Goal: Navigation & Orientation: Find specific page/section

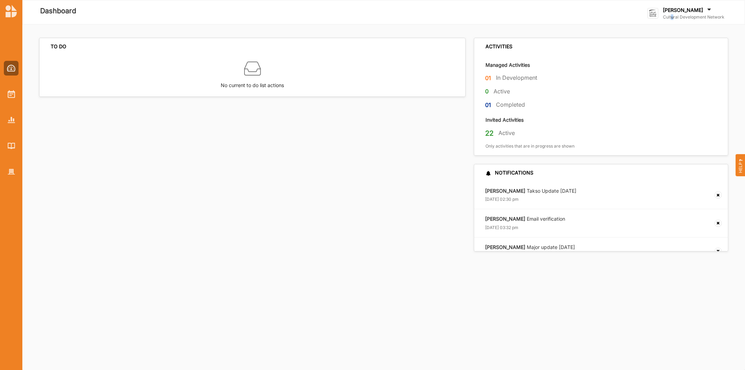
click at [673, 16] on label "Cultural Development Network" at bounding box center [694, 17] width 62 height 6
click at [667, 73] on div "Go To Admin" at bounding box center [683, 72] width 58 height 6
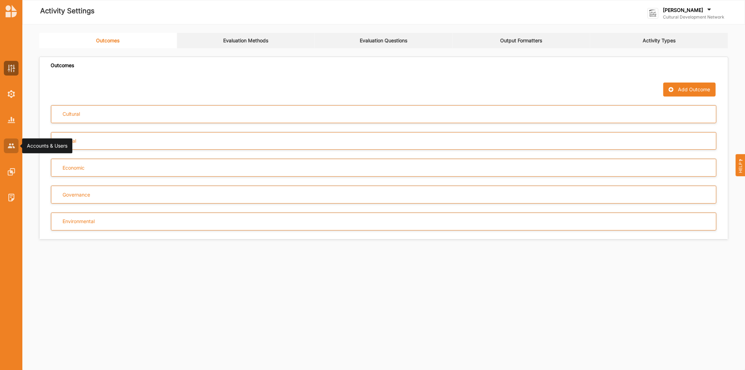
click at [5, 144] on div at bounding box center [11, 145] width 15 height 15
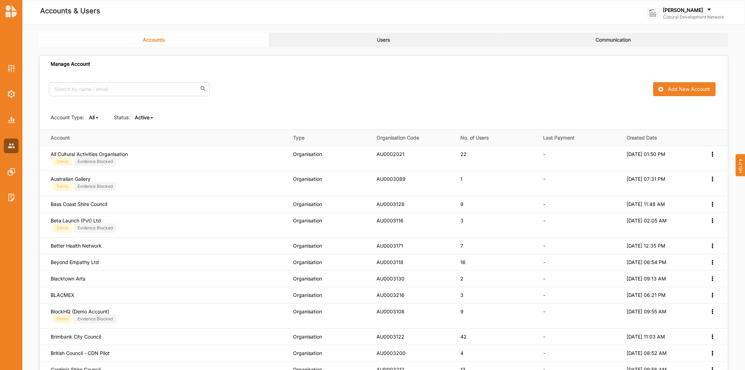
click at [376, 39] on link "Users" at bounding box center [384, 40] width 230 height 14
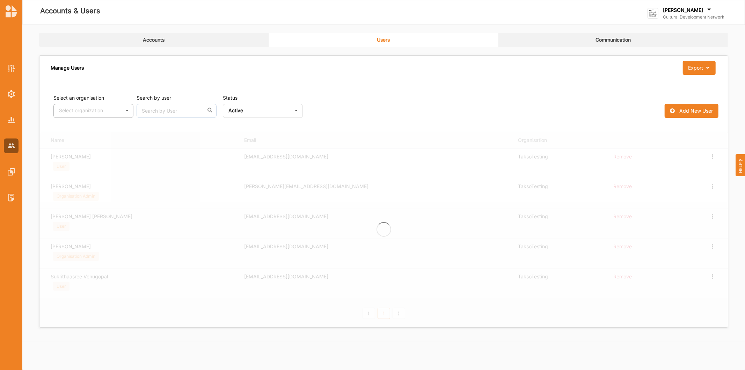
click at [78, 112] on div "Select organization" at bounding box center [81, 110] width 44 height 5
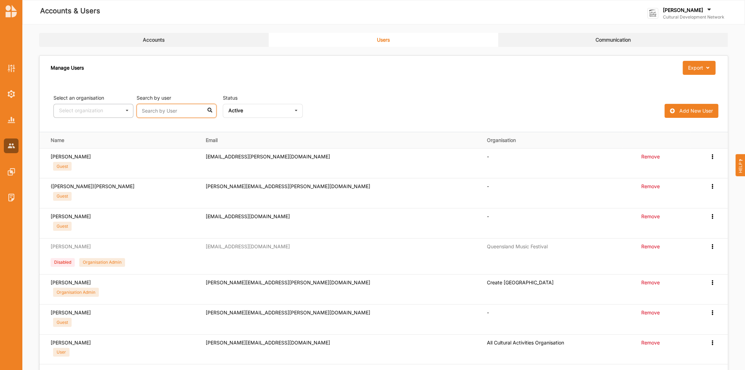
drag, startPoint x: 160, startPoint y: 112, endPoint x: 171, endPoint y: 109, distance: 11.2
click at [160, 112] on input "text" at bounding box center [177, 111] width 80 height 14
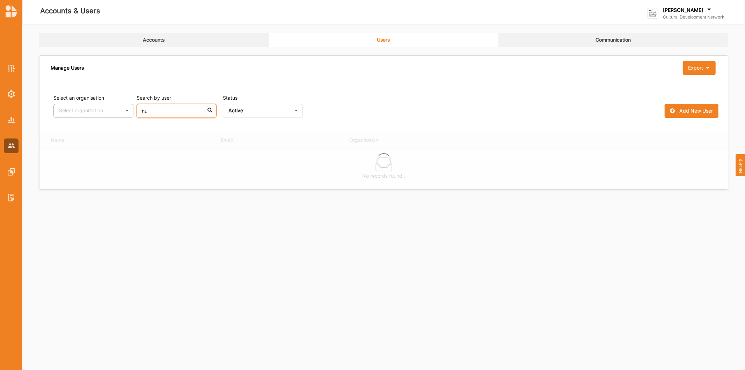
type input "n"
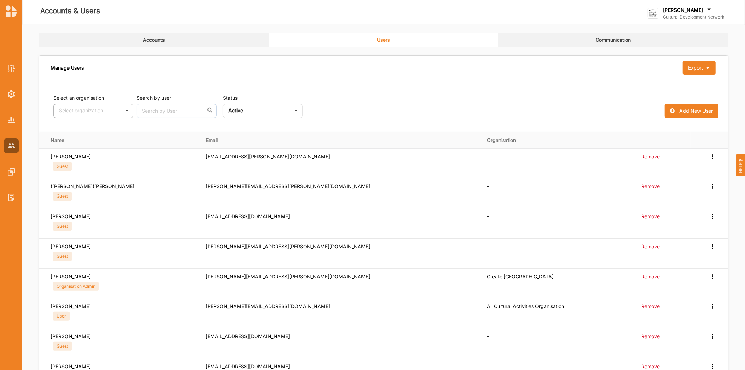
click at [251, 103] on div "Status Active All Active Inactive" at bounding box center [263, 105] width 80 height 23
click at [260, 108] on input "text" at bounding box center [263, 111] width 79 height 14
click at [264, 124] on div "All" at bounding box center [262, 123] width 79 height 13
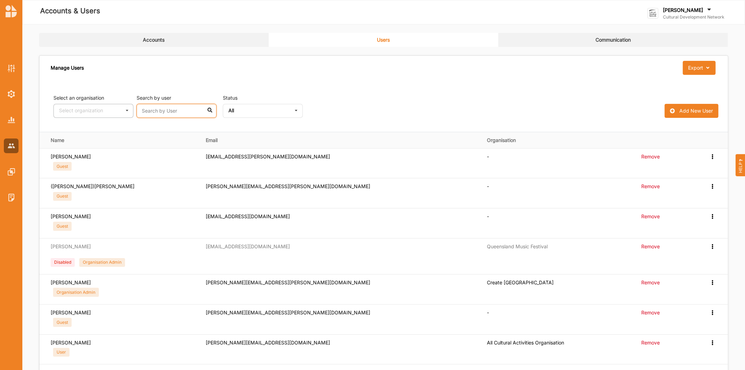
click at [183, 114] on input "text" at bounding box center [177, 111] width 80 height 14
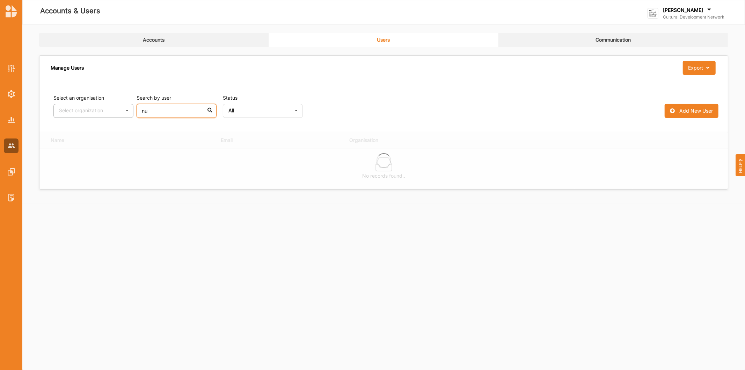
type input "n"
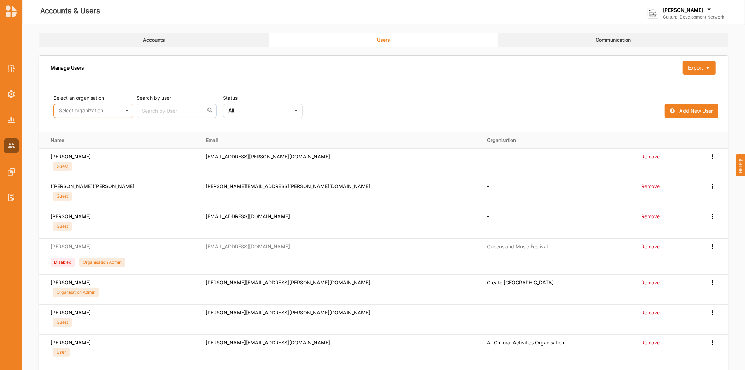
click at [109, 109] on input "text" at bounding box center [93, 111] width 79 height 14
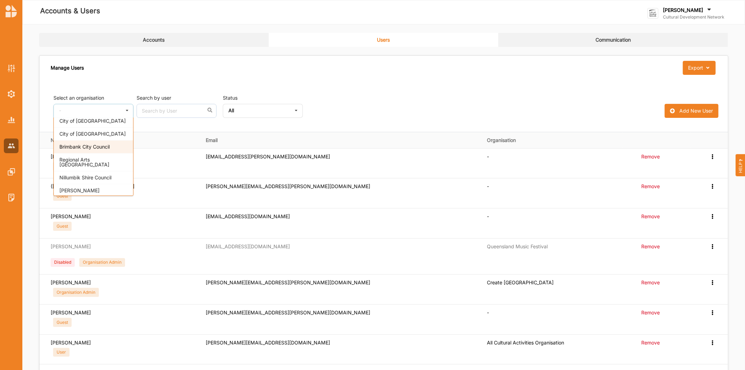
click at [107, 147] on span "Brimbank City Council" at bounding box center [84, 147] width 50 height 6
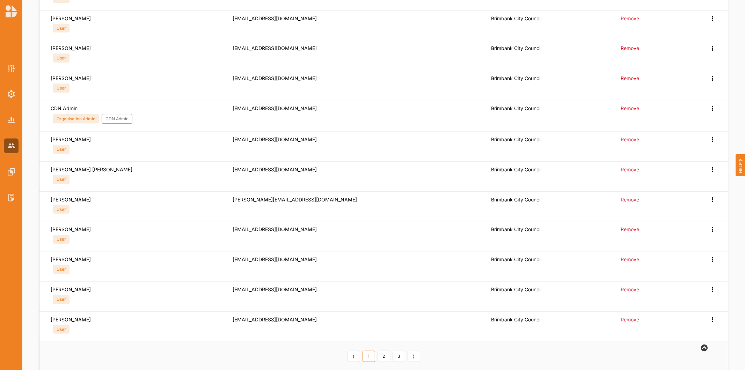
scroll to position [272, 0]
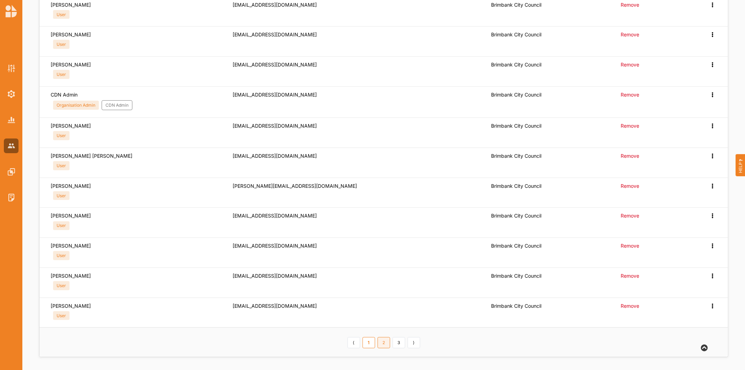
click at [384, 344] on link "2" at bounding box center [384, 342] width 13 height 11
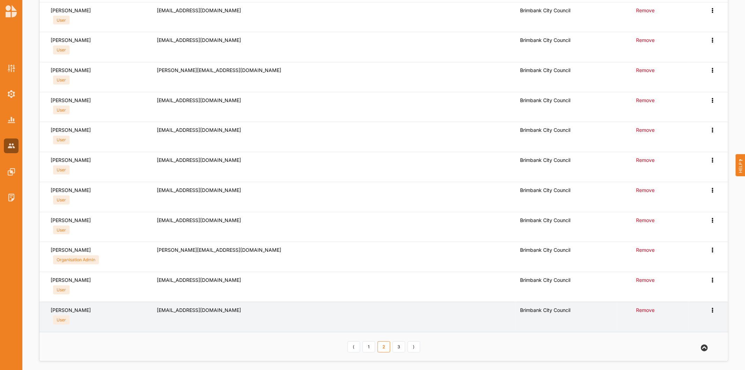
scroll to position [271, 0]
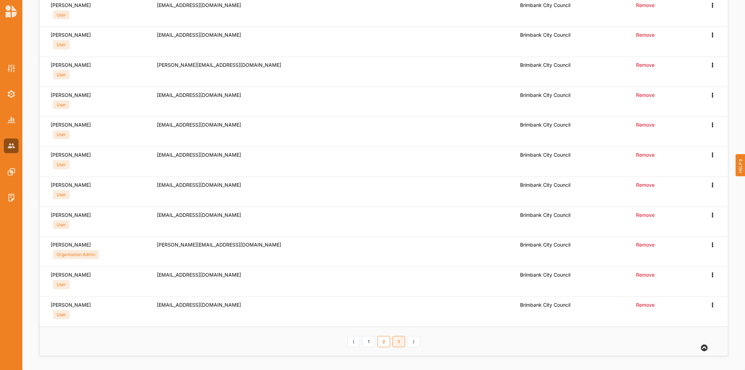
click at [394, 342] on link "3" at bounding box center [399, 341] width 13 height 11
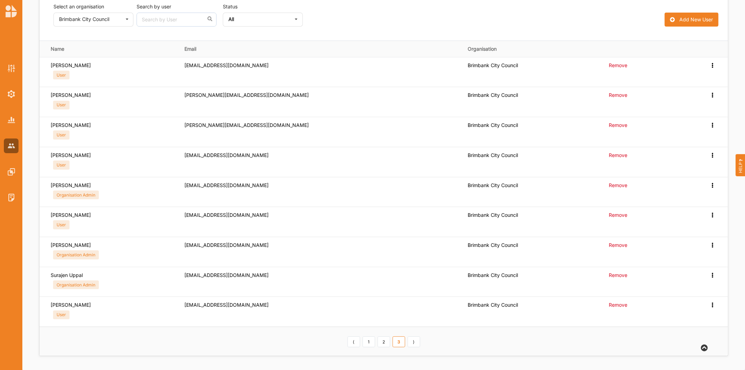
scroll to position [92, 0]
click at [415, 344] on link "⟩" at bounding box center [414, 341] width 13 height 11
drag, startPoint x: 387, startPoint y: 343, endPoint x: 390, endPoint y: 340, distance: 4.3
click at [390, 341] on link "2" at bounding box center [384, 341] width 13 height 11
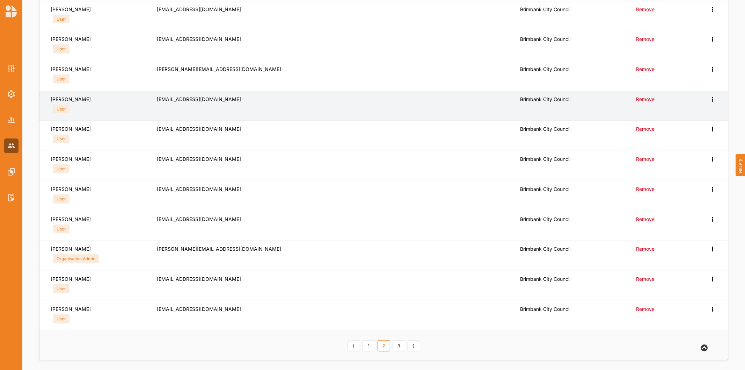
scroll to position [271, 0]
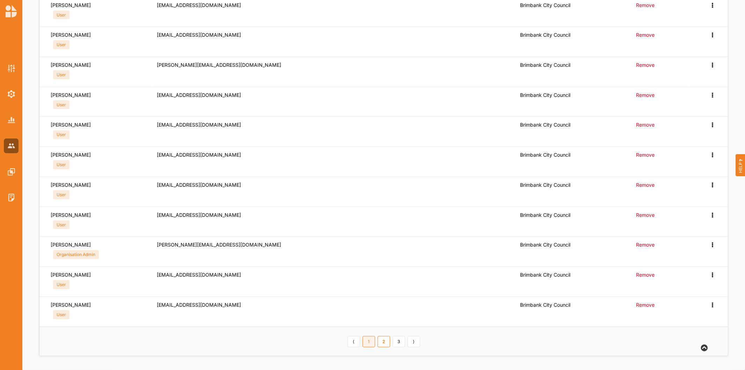
click at [369, 339] on link "1" at bounding box center [369, 341] width 13 height 11
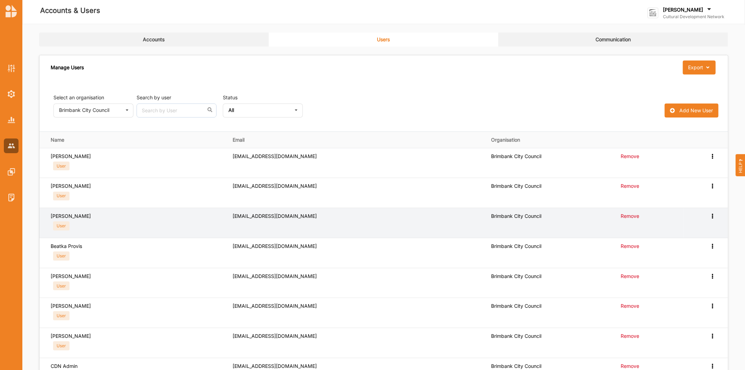
scroll to position [0, 0]
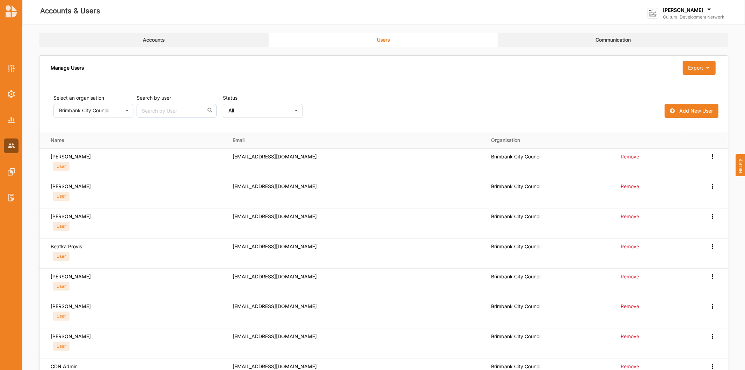
click at [706, 9] on icon at bounding box center [709, 11] width 7 height 8
click at [671, 99] on div "Log Out" at bounding box center [683, 101] width 58 height 6
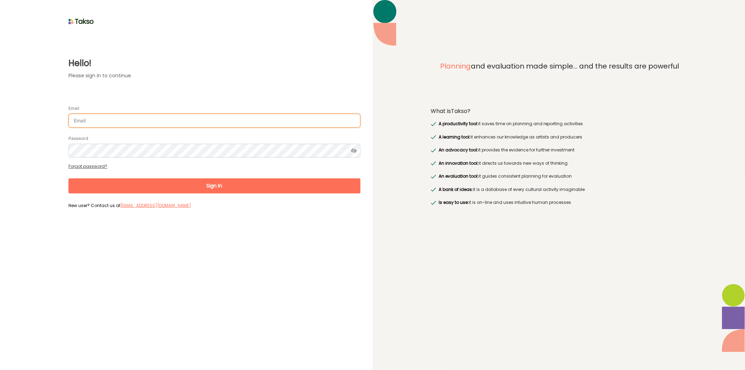
click at [87, 122] on input "Email" at bounding box center [215, 121] width 292 height 14
type input "[EMAIL_ADDRESS][PERSON_NAME][DOMAIN_NAME]"
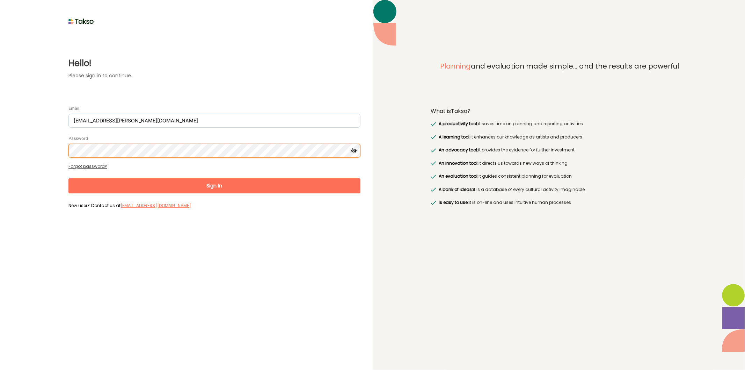
click at [69, 178] on button "Sign In" at bounding box center [215, 185] width 292 height 15
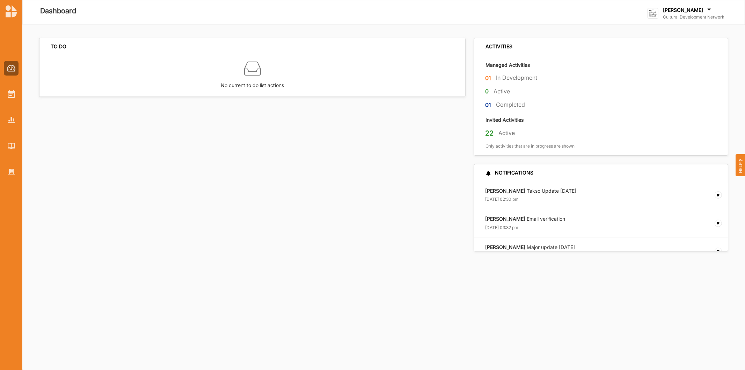
click at [704, 15] on label "Cultural Development Network" at bounding box center [694, 17] width 62 height 6
click at [673, 74] on div "Go To Admin" at bounding box center [683, 72] width 58 height 6
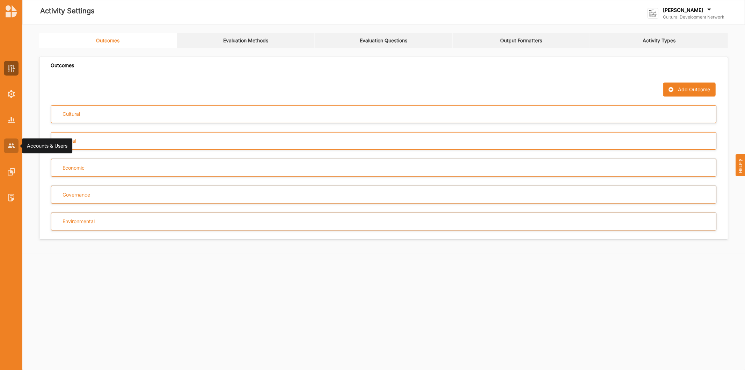
click at [8, 146] on img at bounding box center [11, 145] width 7 height 5
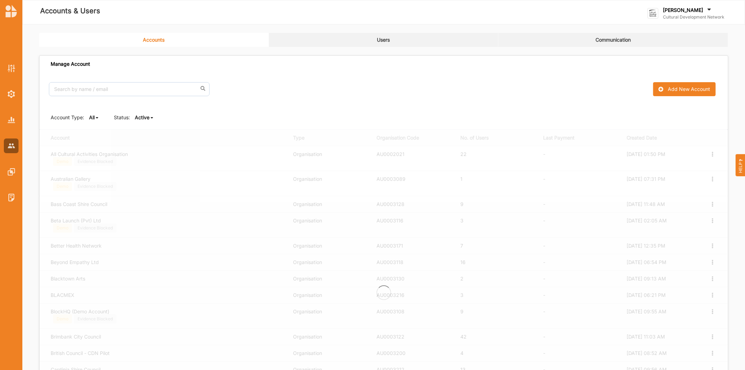
click at [382, 35] on link "Users" at bounding box center [384, 40] width 230 height 14
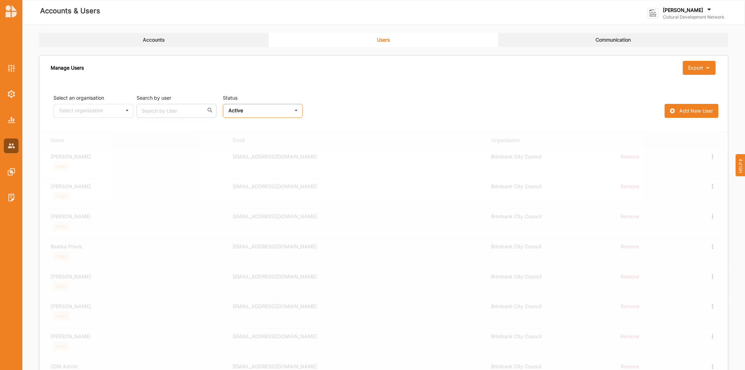
click at [258, 110] on input "text" at bounding box center [263, 111] width 79 height 14
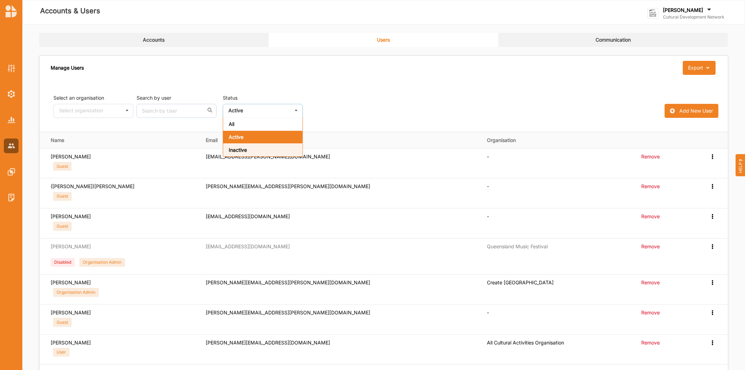
click at [243, 150] on b "Inactive" at bounding box center [238, 150] width 18 height 6
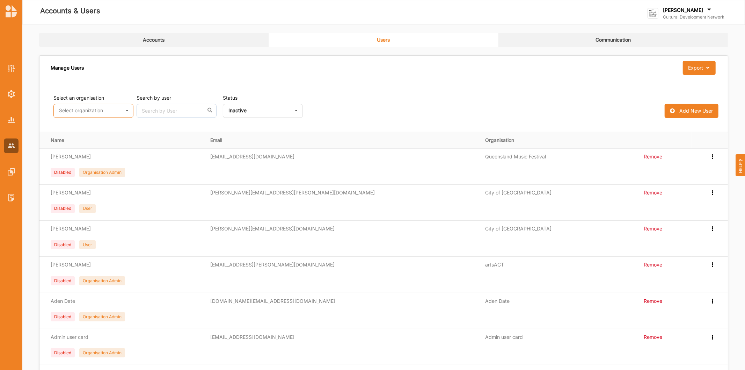
click at [70, 114] on input "text" at bounding box center [93, 111] width 79 height 14
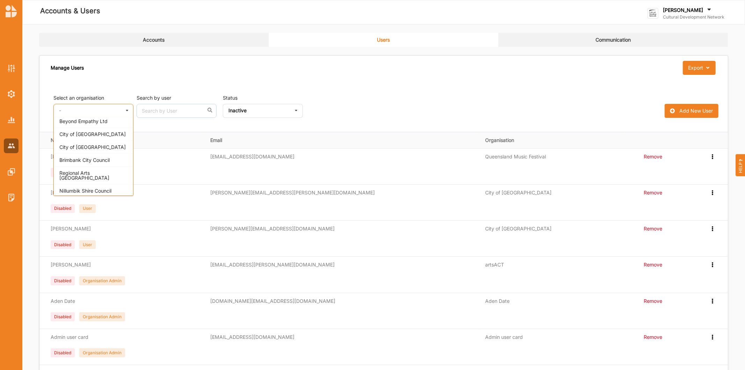
scroll to position [310, 0]
click at [110, 145] on span "Brimbank City Council" at bounding box center [84, 147] width 50 height 6
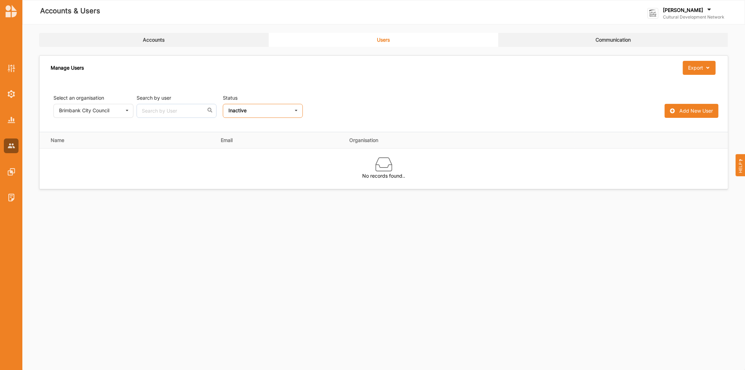
click at [224, 109] on input "text" at bounding box center [263, 111] width 79 height 14
click at [268, 127] on div "All" at bounding box center [262, 123] width 79 height 13
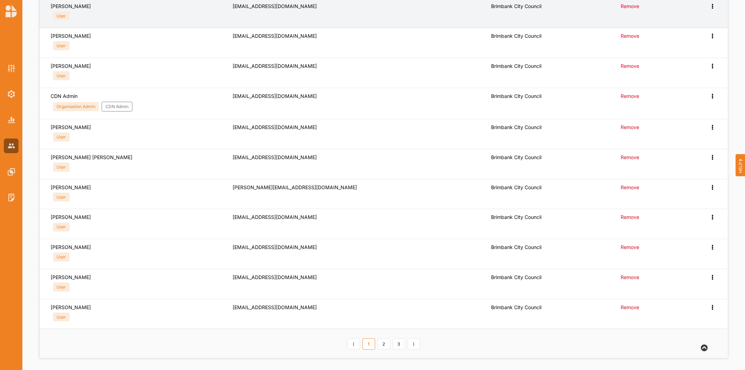
scroll to position [272, 0]
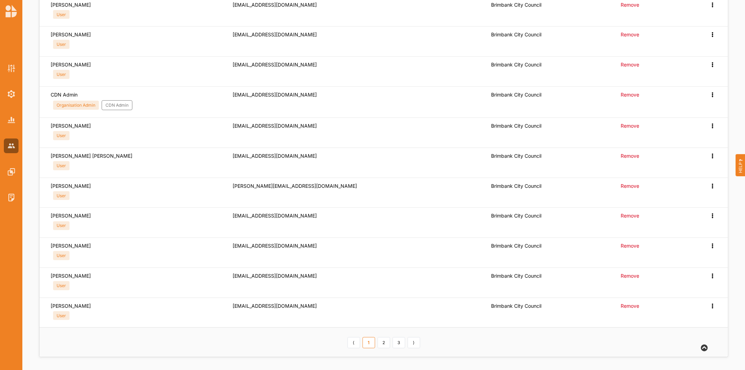
click at [382, 343] on link "2" at bounding box center [384, 342] width 13 height 11
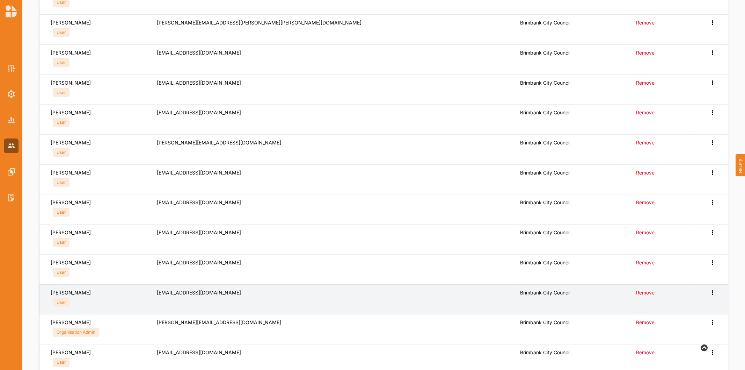
scroll to position [271, 0]
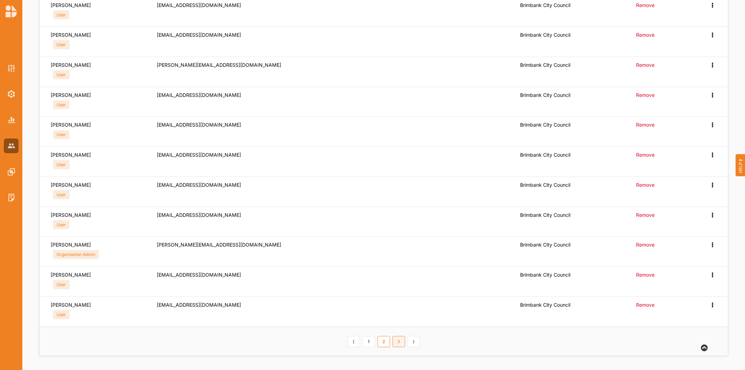
click at [400, 344] on link "3" at bounding box center [399, 341] width 13 height 11
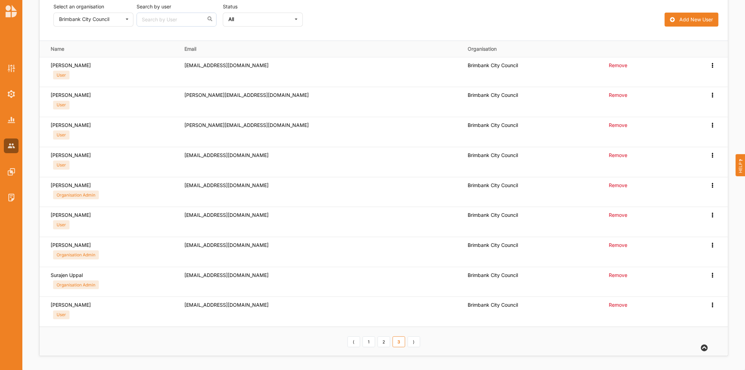
scroll to position [0, 0]
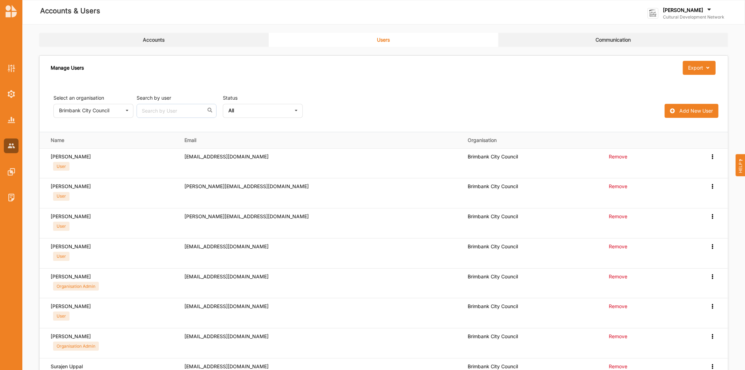
click at [706, 13] on div "[PERSON_NAME]" at bounding box center [694, 11] width 62 height 8
click at [673, 98] on div "Log Out" at bounding box center [683, 101] width 58 height 6
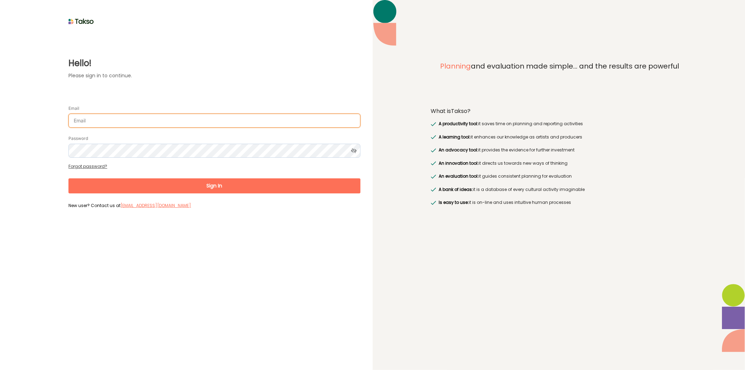
click at [130, 123] on input "Email" at bounding box center [215, 121] width 292 height 14
type input "[EMAIL_ADDRESS][DOMAIN_NAME]"
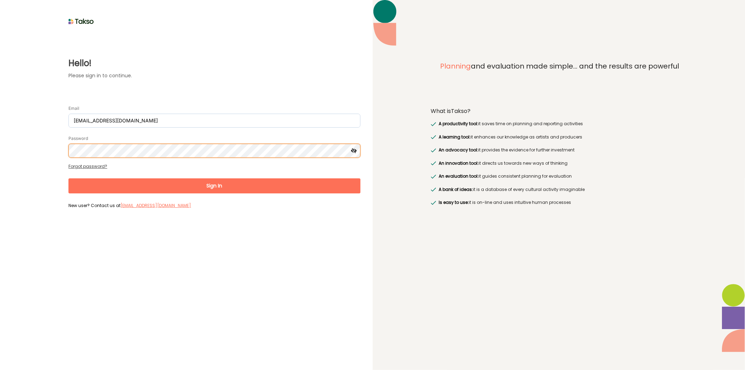
click at [69, 178] on button "Sign In" at bounding box center [215, 185] width 292 height 15
